Goal: Navigation & Orientation: Find specific page/section

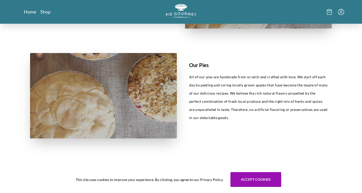
scroll to position [219, 0]
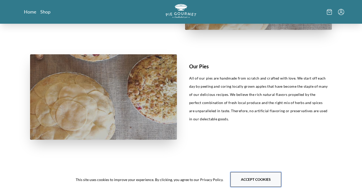
click at [260, 182] on button "Accept cookies" at bounding box center [255, 179] width 51 height 15
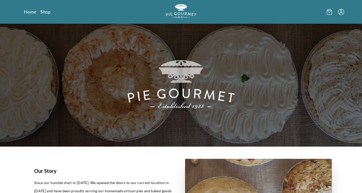
scroll to position [0, 0]
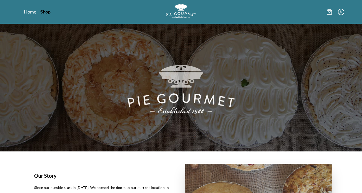
click at [46, 12] on link "Shop" at bounding box center [45, 12] width 10 height 6
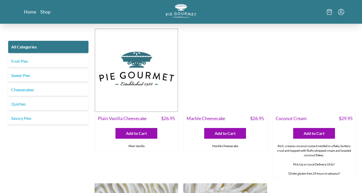
scroll to position [882, 0]
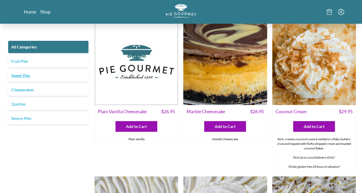
click at [23, 77] on link "Sweet Pies" at bounding box center [48, 75] width 80 height 12
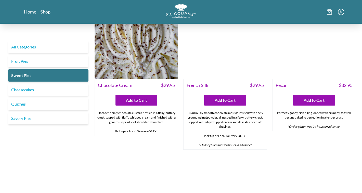
scroll to position [181, 0]
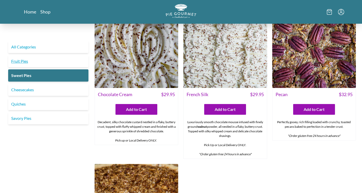
click at [42, 61] on link "Fruit Pies" at bounding box center [48, 61] width 80 height 12
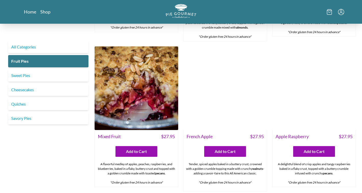
scroll to position [291, 0]
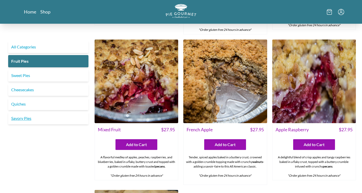
click at [34, 116] on link "Savory Pies" at bounding box center [48, 118] width 80 height 12
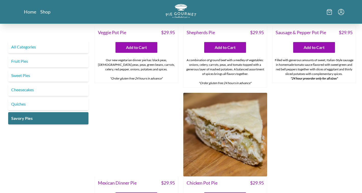
scroll to position [231, 0]
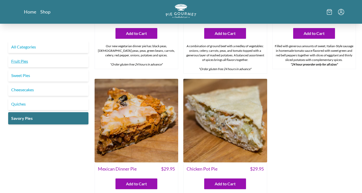
click at [42, 63] on link "Fruit Pies" at bounding box center [48, 61] width 80 height 12
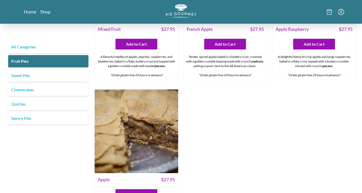
scroll to position [405, 0]
